Goal: Task Accomplishment & Management: Use online tool/utility

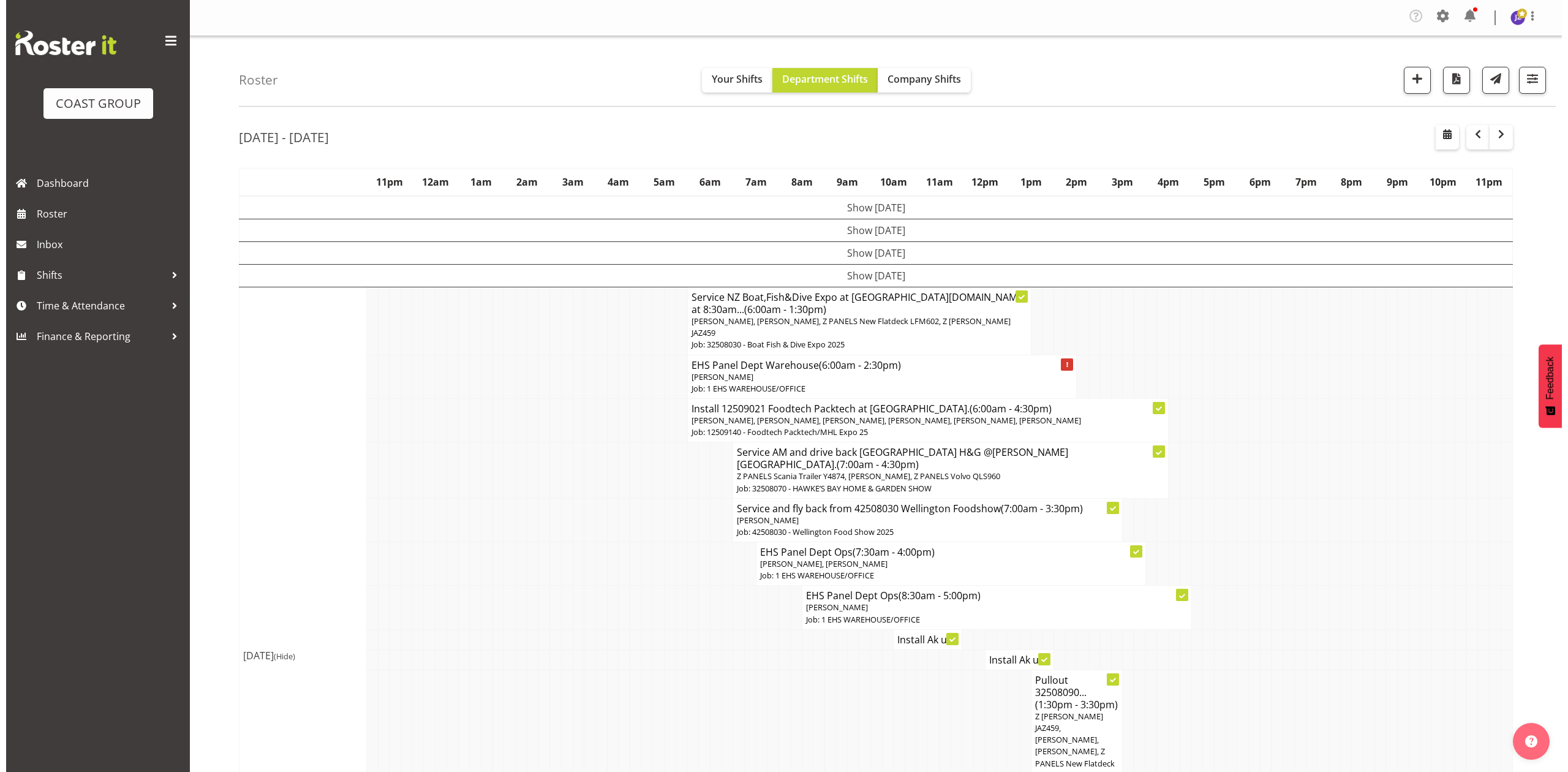
scroll to position [408, 0]
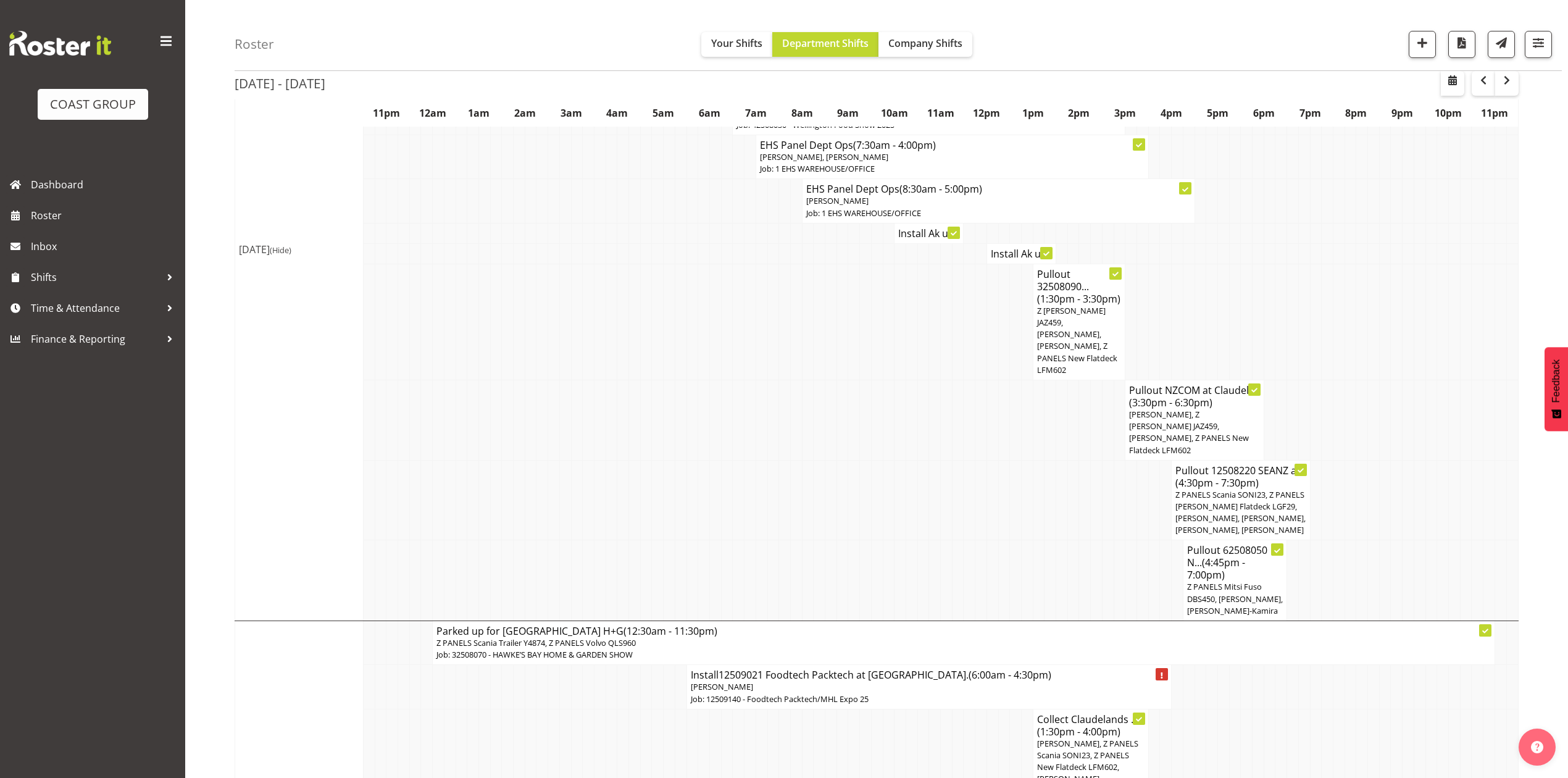
click at [797, 359] on tbody "Show [DATE] [DATE] (Hide) Install NZ Boat,Fish&Dive Expo at [GEOGRAPHIC_DATA][D…" at bounding box center [876, 567] width 1283 height 1561
click at [949, 460] on td at bounding box center [947, 500] width 12 height 80
click at [1248, 490] on span "Z PANELS Scania SONI23, Z PANELS [PERSON_NAME] Flatdeck LGF29, [PERSON_NAME], […" at bounding box center [1240, 513] width 130 height 47
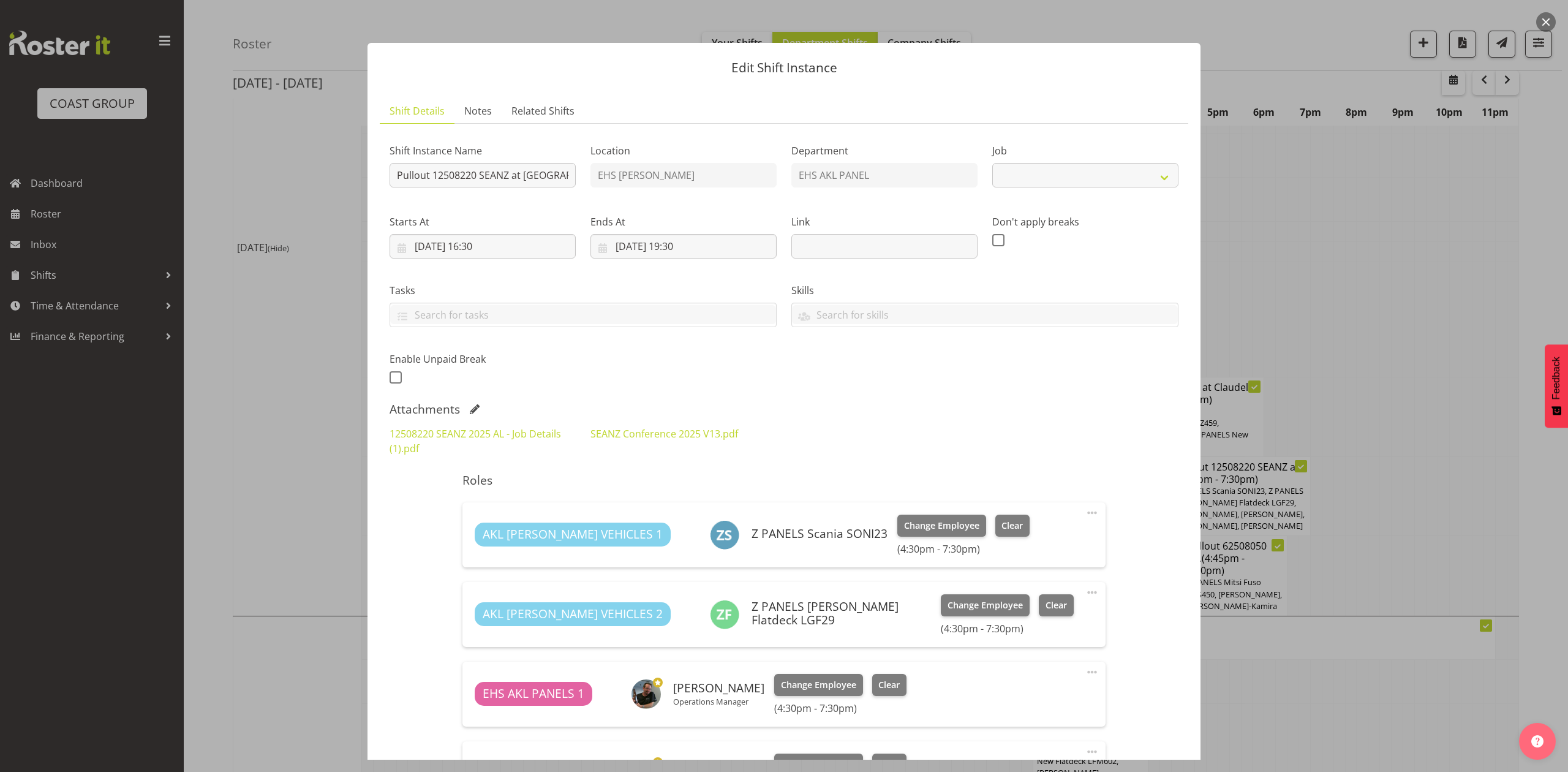
select select "10251"
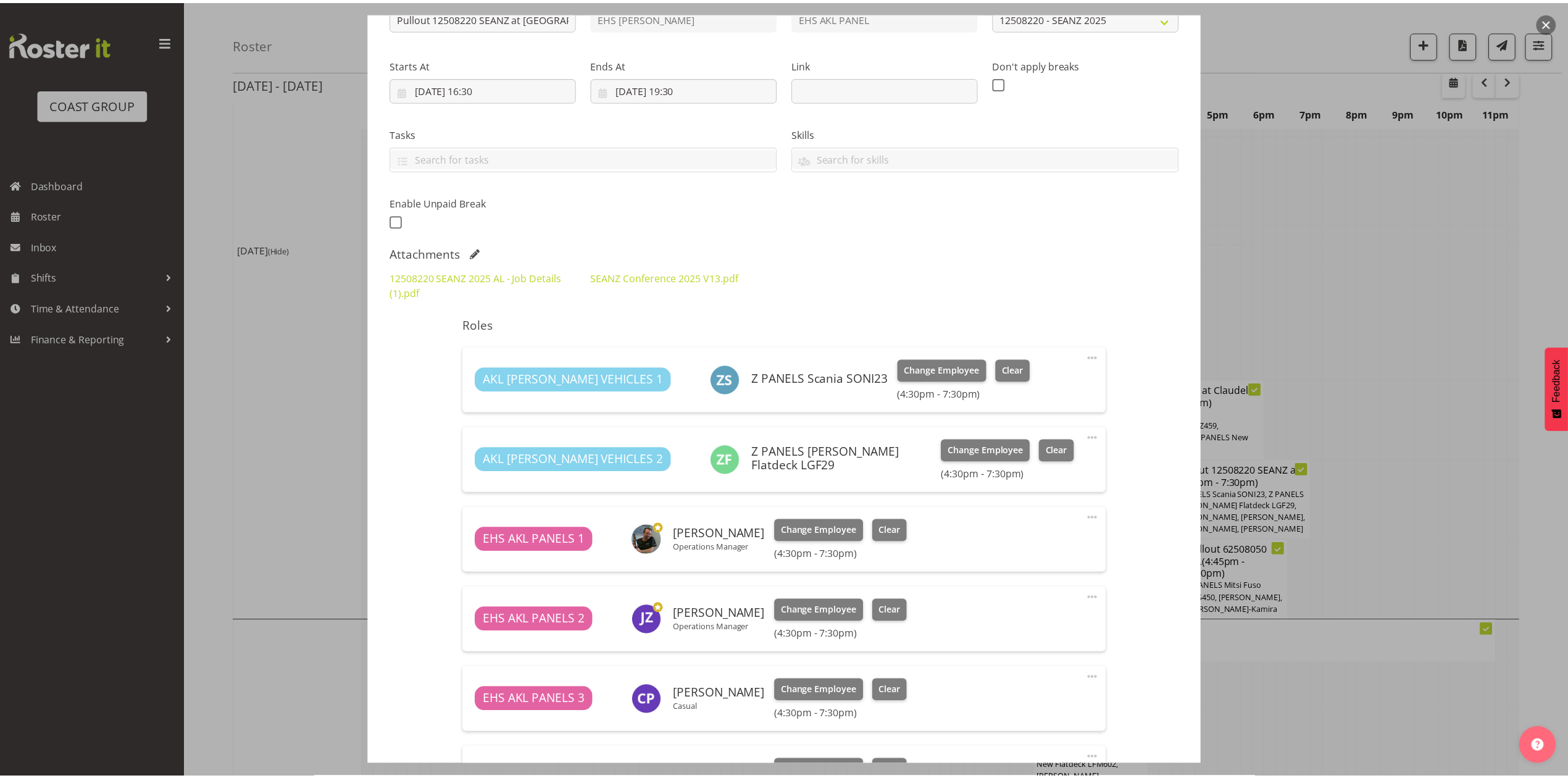
scroll to position [164, 0]
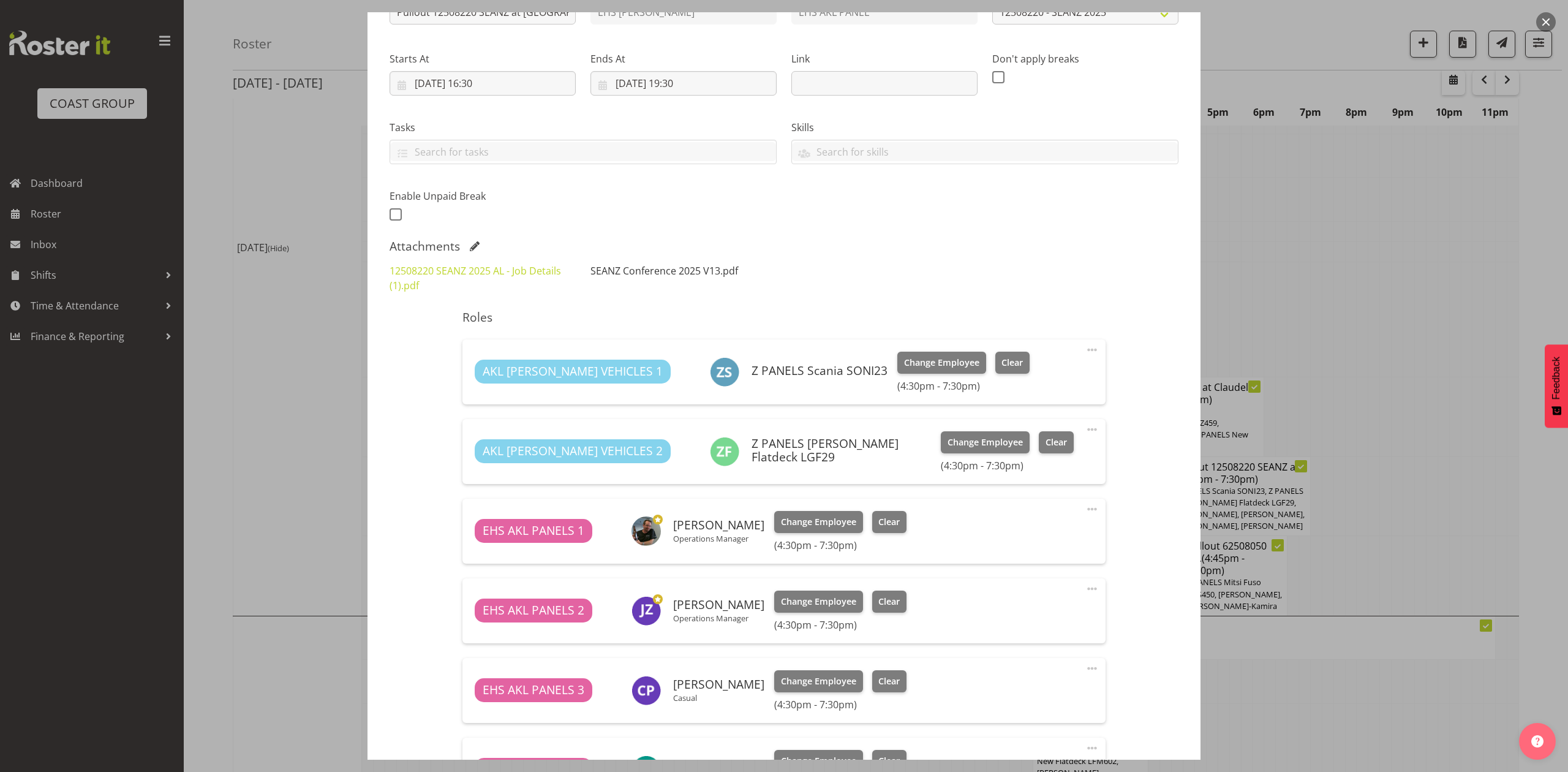
click at [690, 268] on link "SEANZ Conference 2025 V13.pdf" at bounding box center [665, 270] width 148 height 13
click at [1468, 368] on div at bounding box center [784, 386] width 1568 height 772
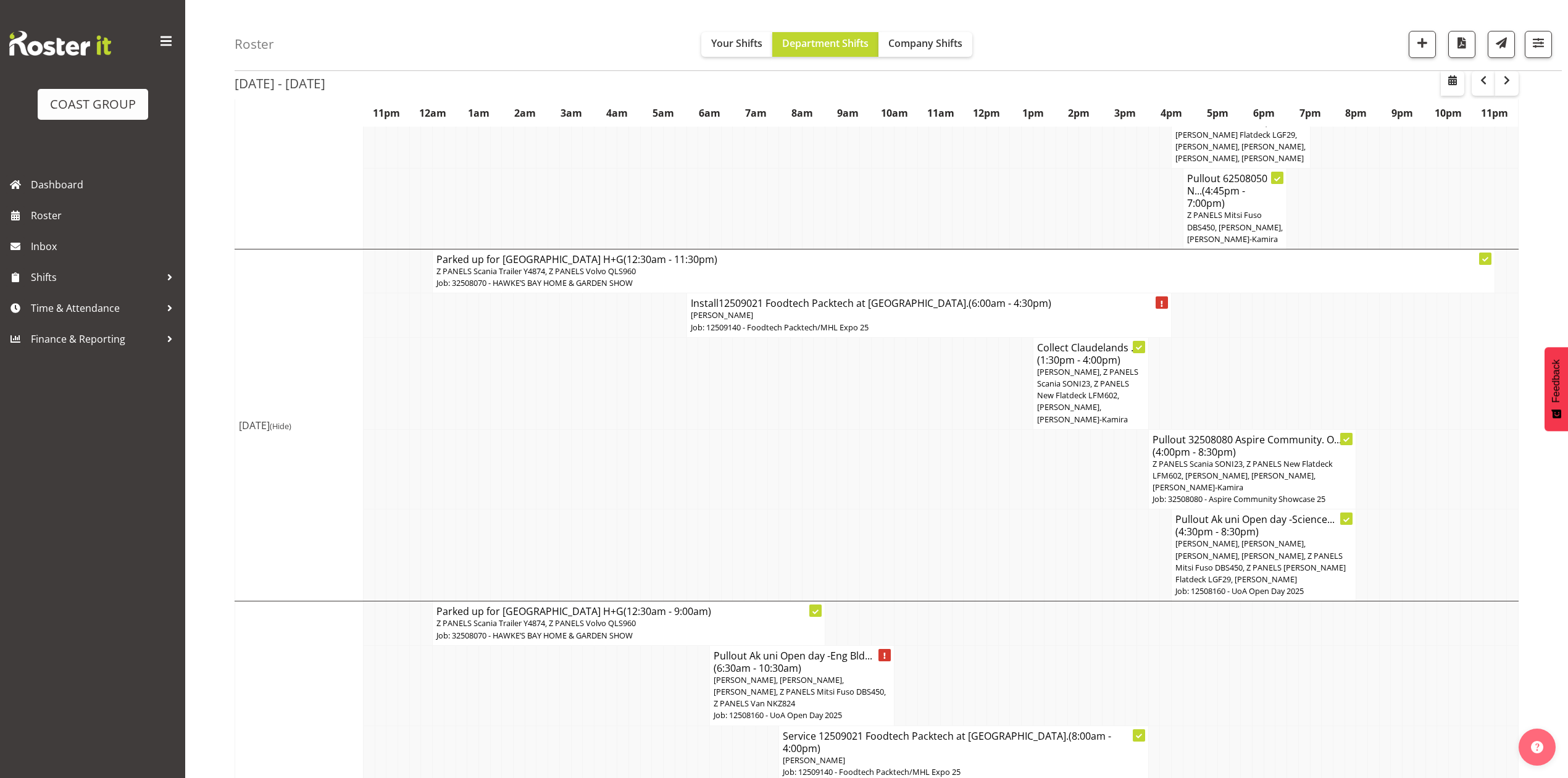
scroll to position [912, 0]
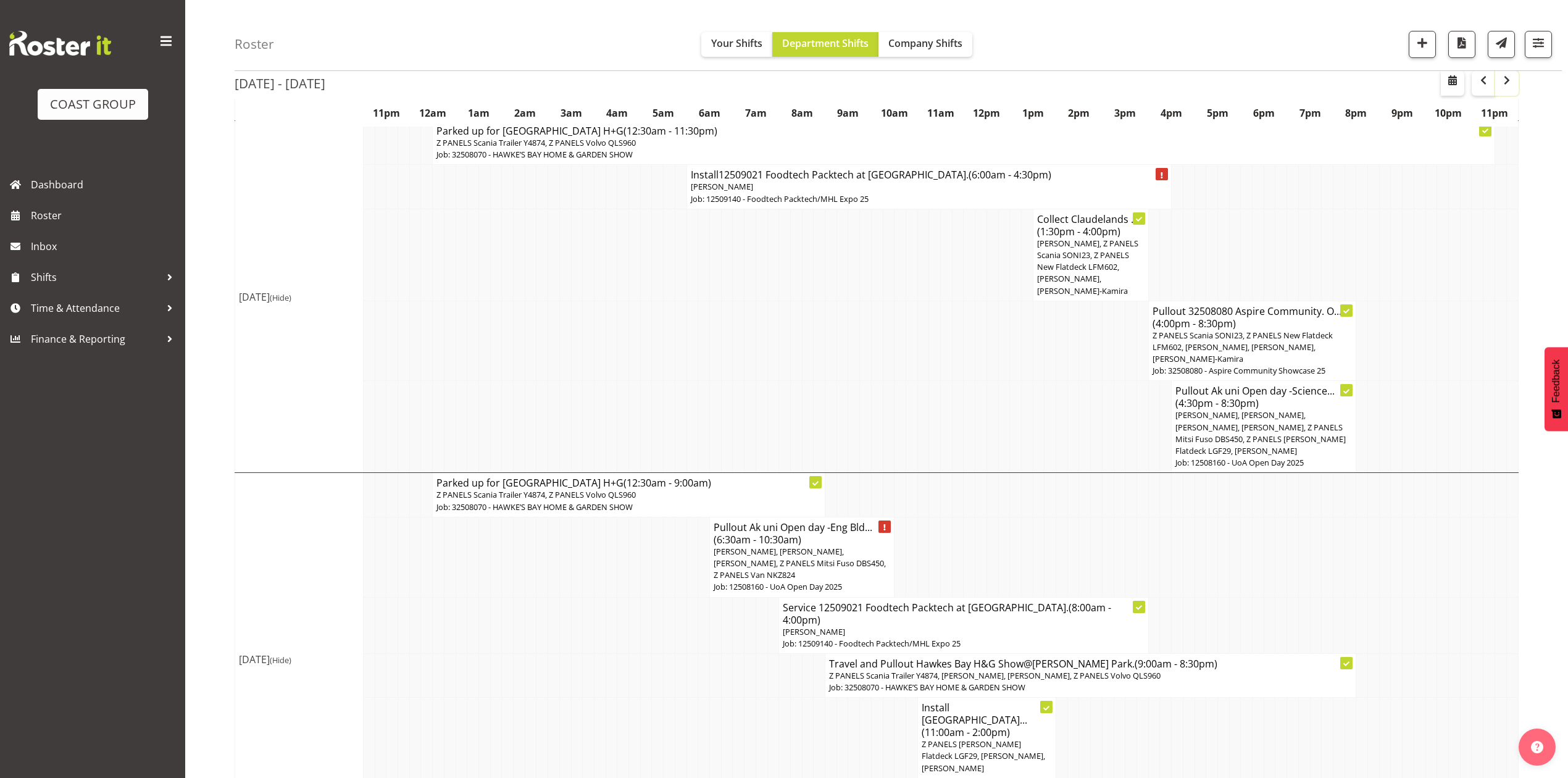
click at [1509, 84] on span "button" at bounding box center [1507, 80] width 15 height 15
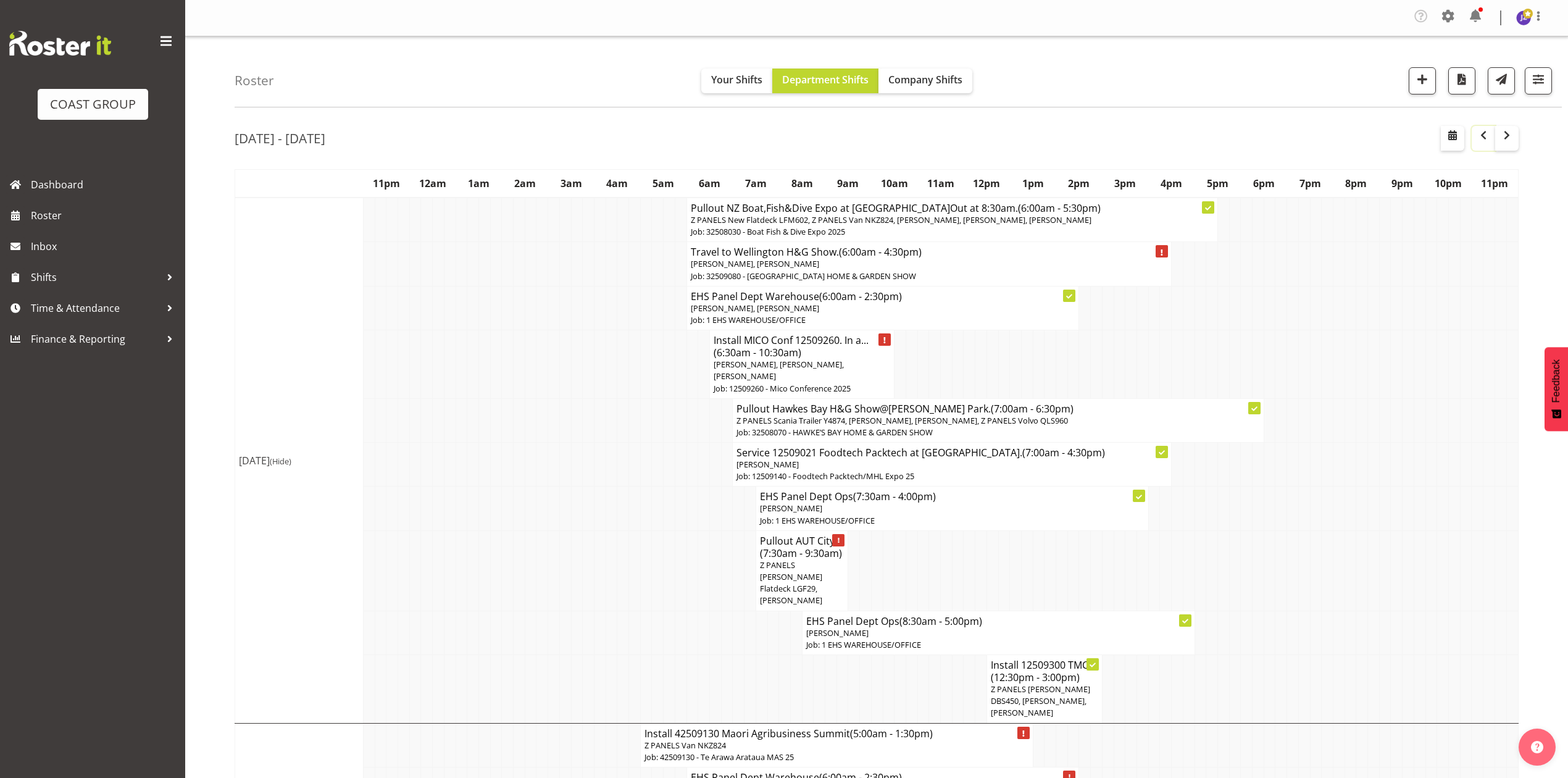
click at [1482, 138] on span "button" at bounding box center [1484, 135] width 15 height 15
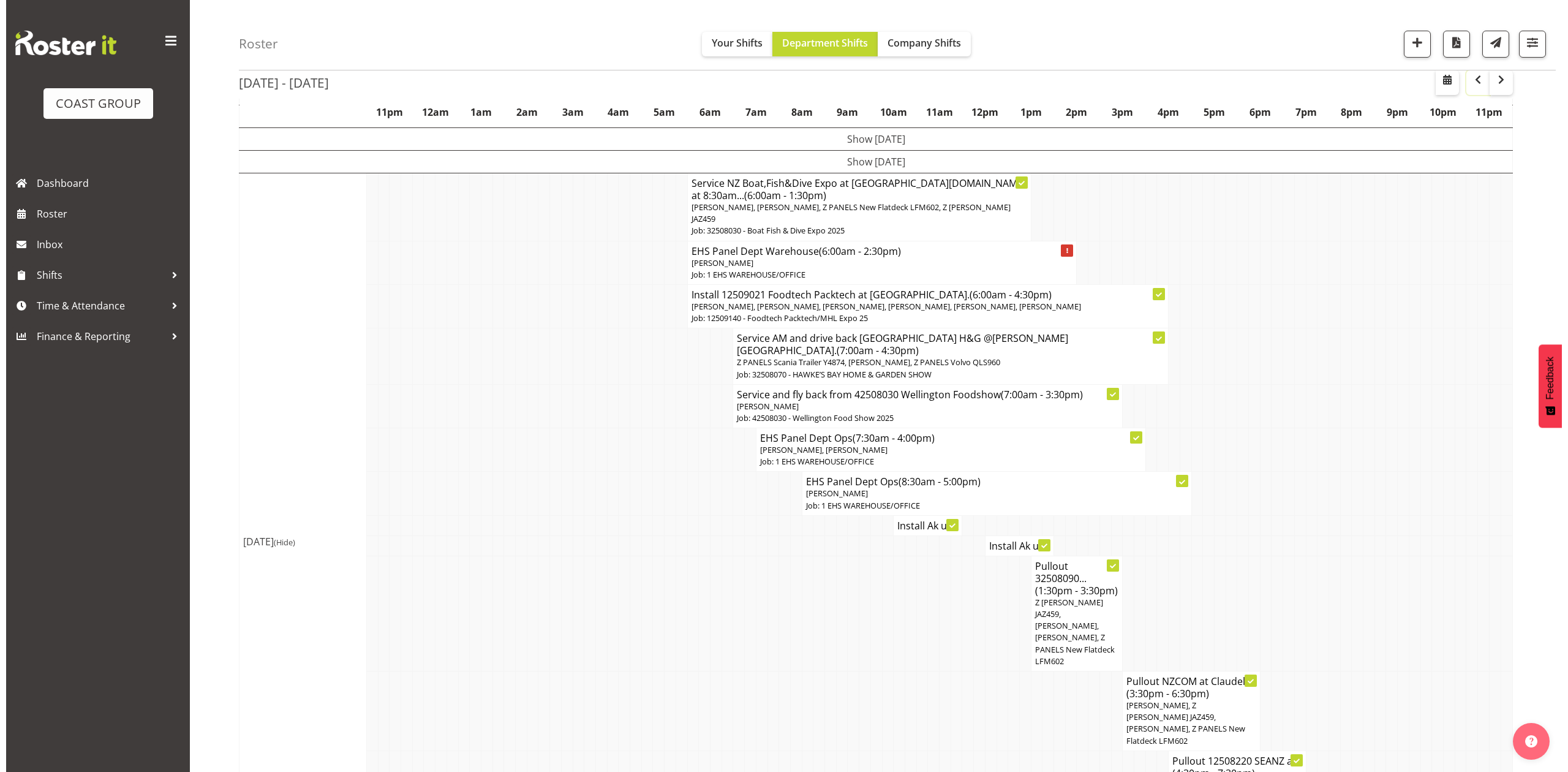
scroll to position [326, 0]
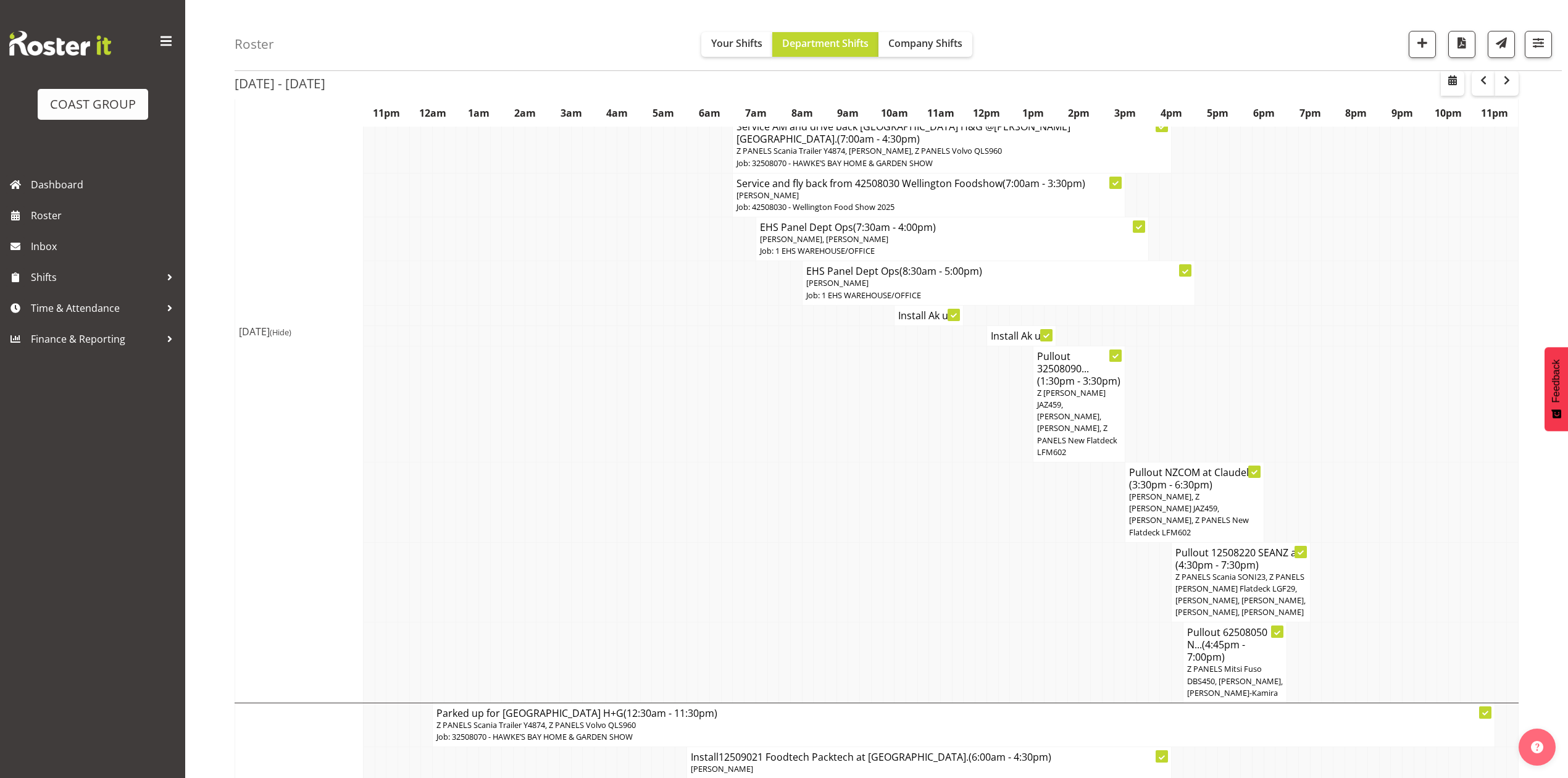
click at [1233, 571] on span "Z PANELS Scania SONI23, Z PANELS [PERSON_NAME] Flatdeck LGF29, [PERSON_NAME], […" at bounding box center [1240, 595] width 130 height 47
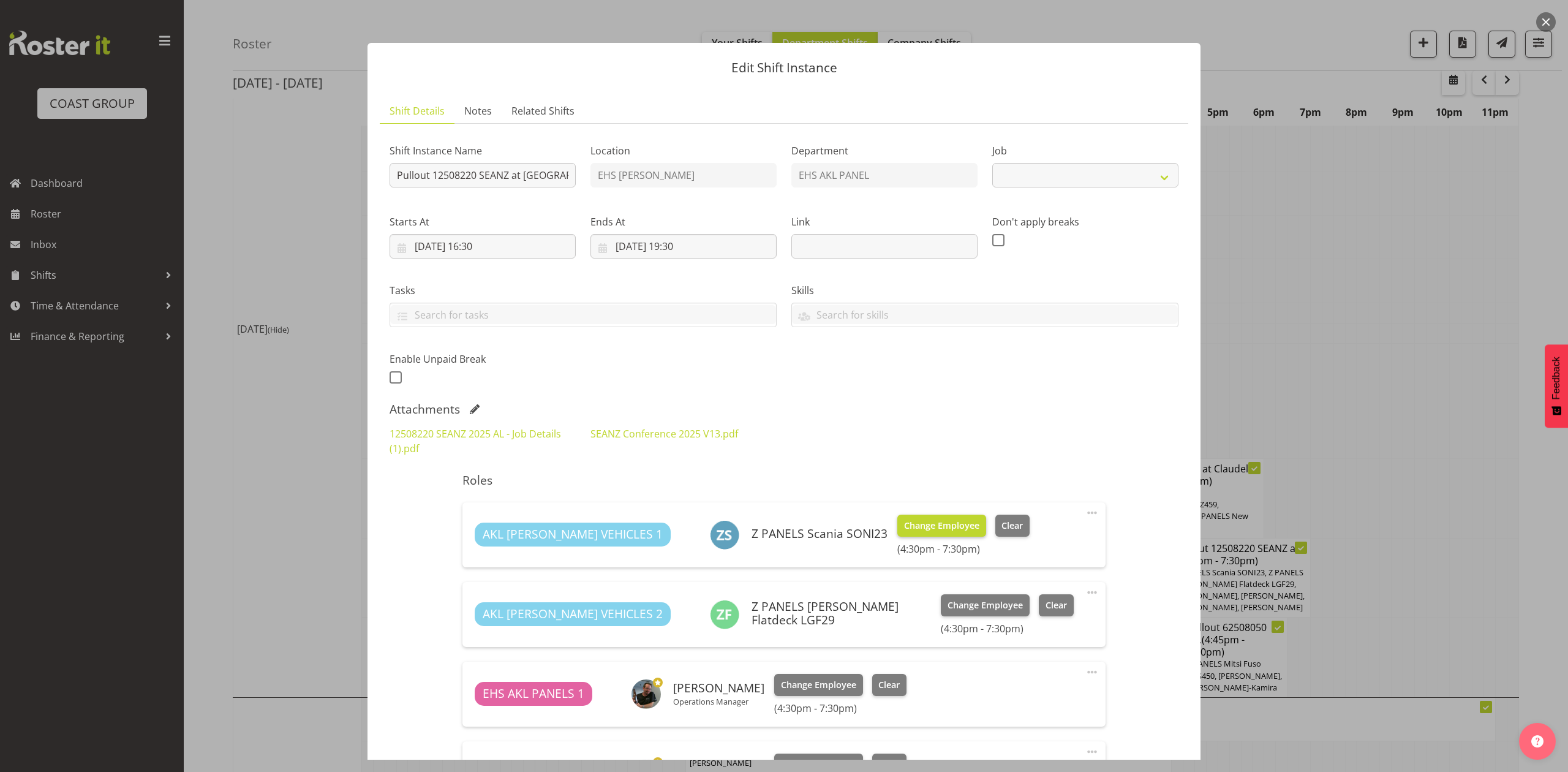
select select "10251"
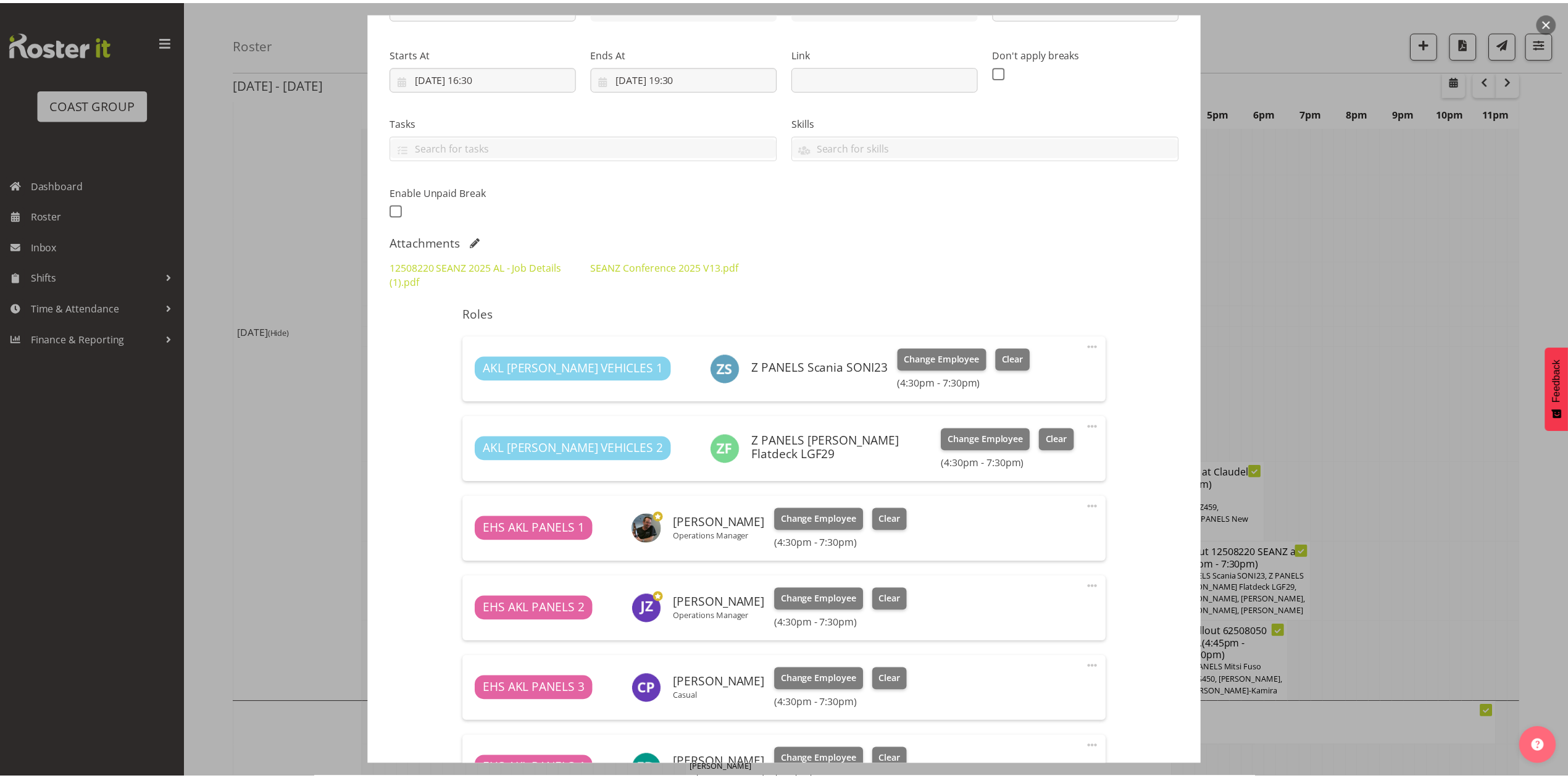
scroll to position [164, 0]
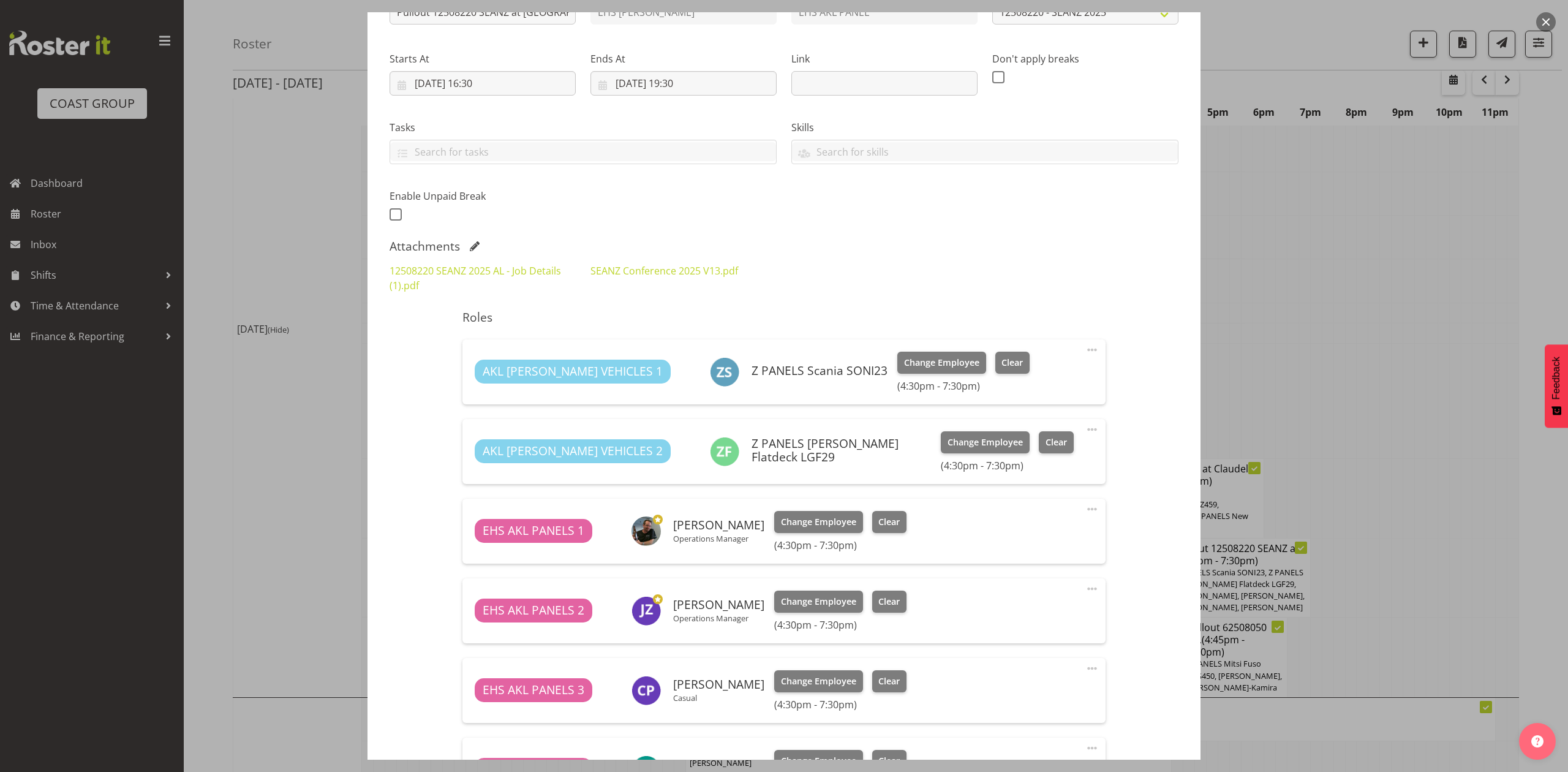
click at [1428, 363] on div at bounding box center [784, 386] width 1568 height 772
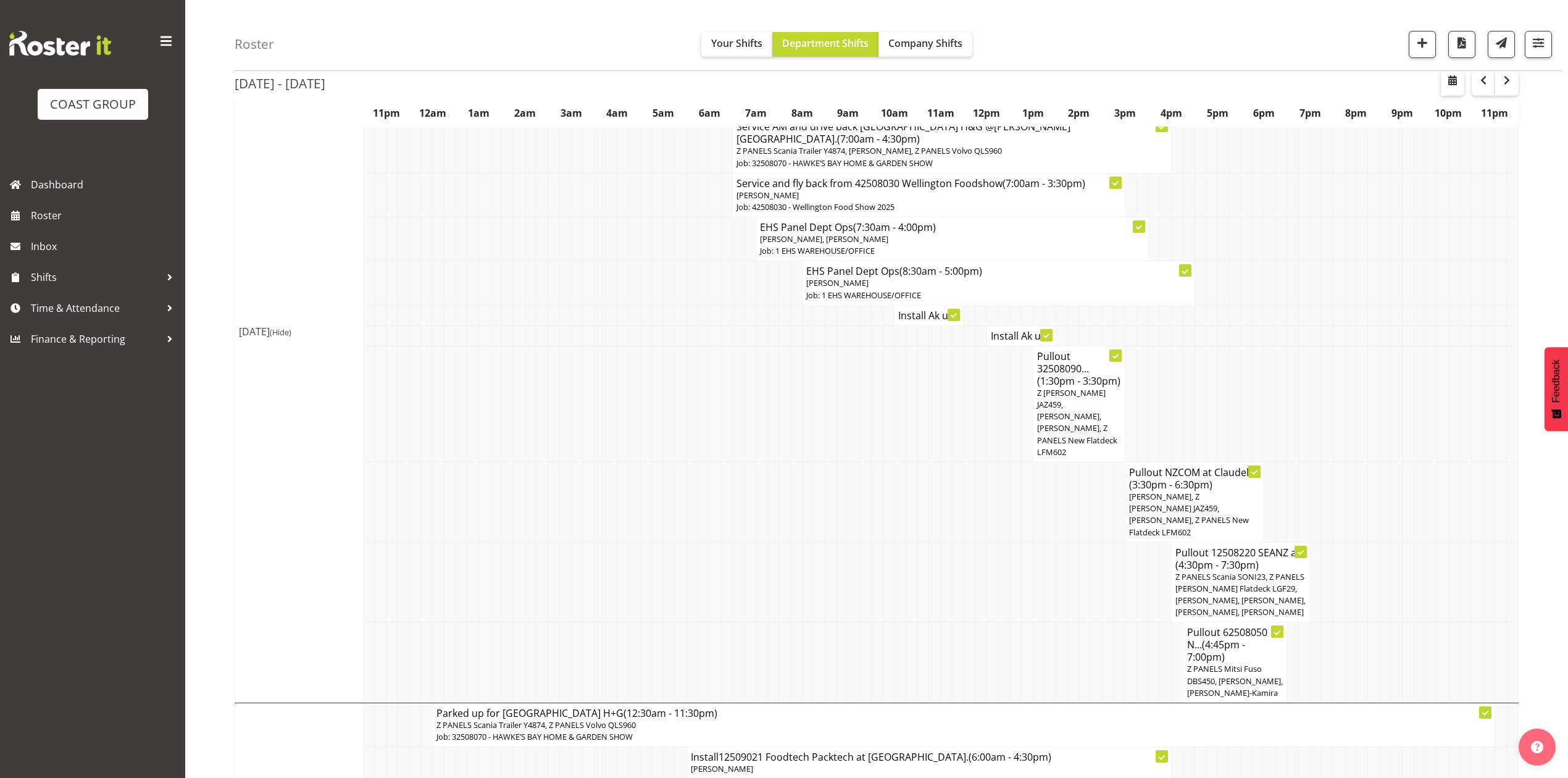
click at [1388, 325] on td at bounding box center [1385, 335] width 12 height 21
